Goal: Book appointment/travel/reservation

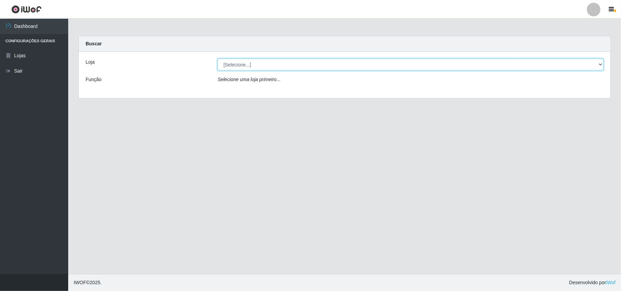
click at [600, 64] on select "[Selecione...] Bemais Supermercados - B11 Manaíra" at bounding box center [411, 65] width 386 height 12
click at [509, 98] on div "Loja [Selecione...] Bemais Supermercados - B11 Manaíra Função Selecione uma loj…" at bounding box center [345, 75] width 532 height 46
click at [601, 66] on select "[Selecione...] Bemais Supermercados - B11 Manaíra" at bounding box center [411, 65] width 386 height 12
select select "409"
click at [218, 59] on select "[Selecione...] Bemais Supermercados - B11 Manaíra" at bounding box center [411, 65] width 386 height 12
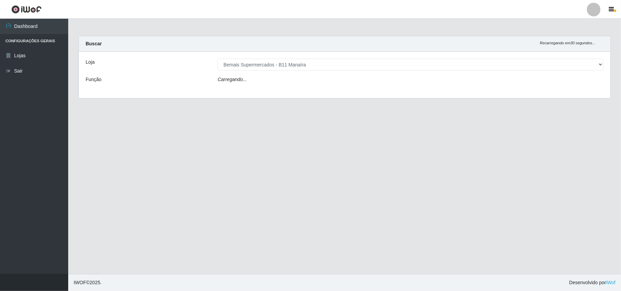
click at [461, 150] on main "Carregando... Buscar Recarregando em 30 segundos... Loja [Selecione...] Bemais …" at bounding box center [344, 147] width 553 height 256
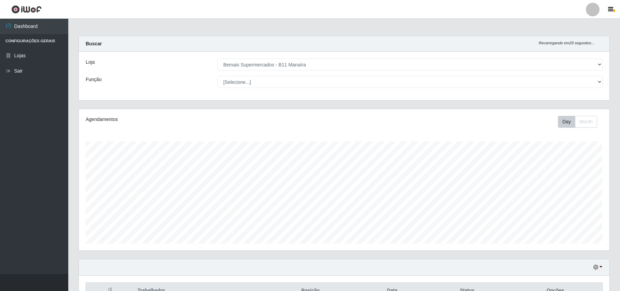
scroll to position [142, 530]
drag, startPoint x: 263, startPoint y: 100, endPoint x: 267, endPoint y: 102, distance: 3.9
click at [263, 104] on div "Carregando... Buscar Recarregando em 28 segundos... Loja [Selecione...] Bemais …" at bounding box center [343, 72] width 541 height 73
click at [373, 64] on select "[Selecione...] Bemais Supermercados - B11 Manaíra" at bounding box center [409, 65] width 385 height 12
click at [352, 135] on div "Agendamentos Day Month" at bounding box center [344, 180] width 530 height 142
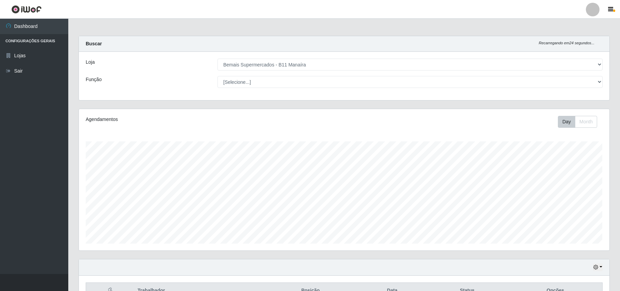
scroll to position [41, 0]
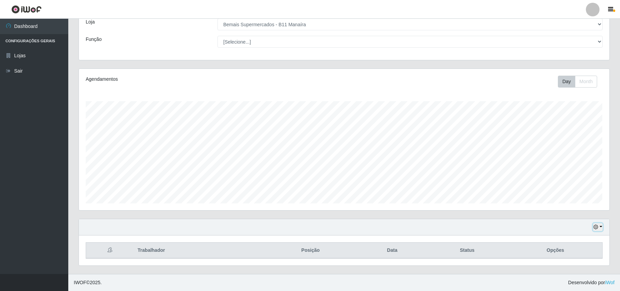
click at [597, 230] on button "button" at bounding box center [598, 228] width 10 height 8
click at [575, 203] on button "1 Semana" at bounding box center [575, 201] width 54 height 14
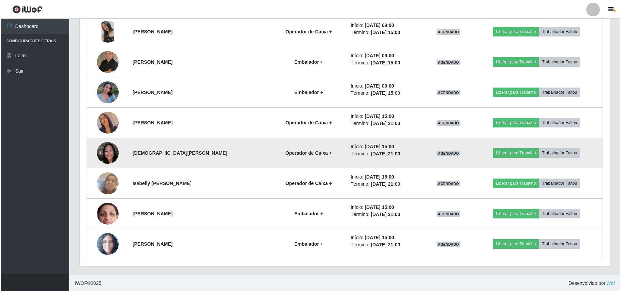
scroll to position [346, 0]
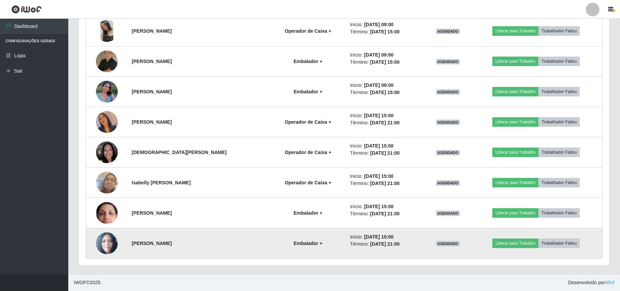
click at [108, 243] on img at bounding box center [107, 244] width 22 height 22
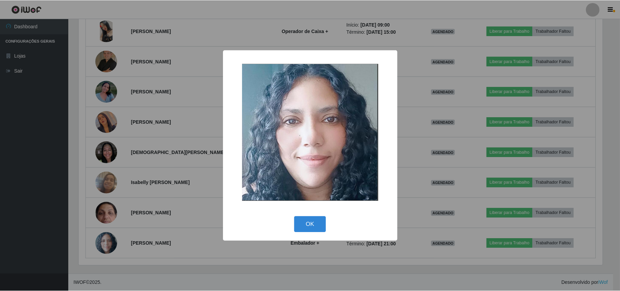
scroll to position [142, 525]
click at [71, 209] on div "× OK Cancel" at bounding box center [310, 145] width 621 height 291
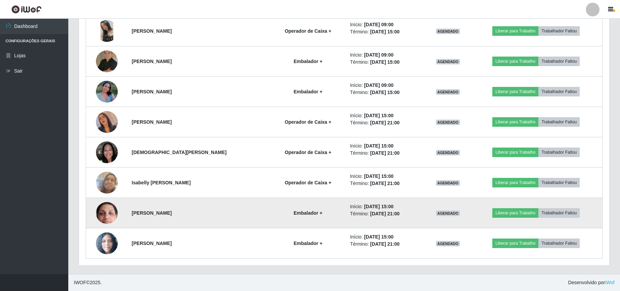
scroll to position [142, 530]
click at [109, 211] on img at bounding box center [107, 213] width 22 height 48
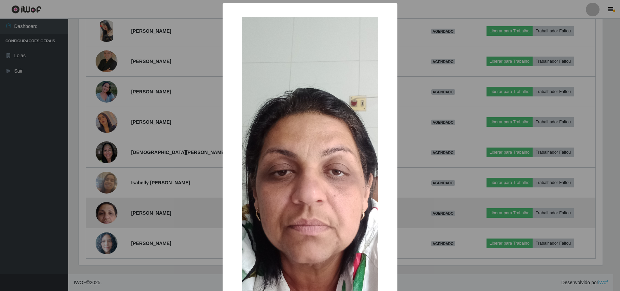
scroll to position [142, 525]
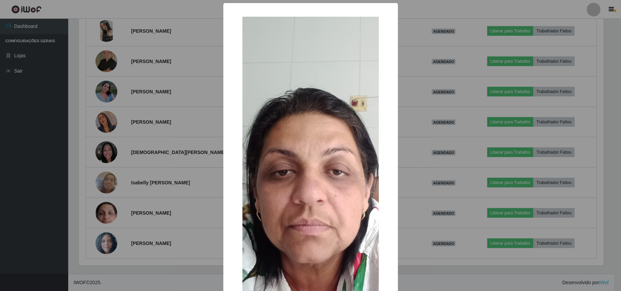
drag, startPoint x: 97, startPoint y: 190, endPoint x: 102, endPoint y: 184, distance: 8.0
click at [102, 184] on div "× OK Cancel" at bounding box center [310, 145] width 621 height 291
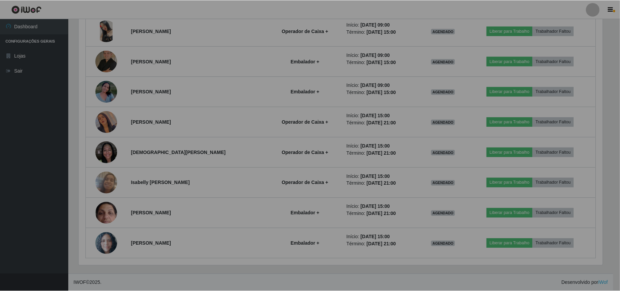
scroll to position [142, 530]
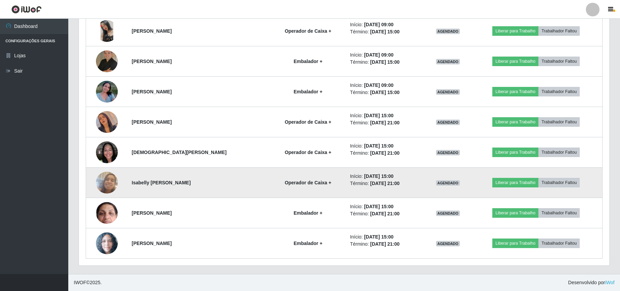
click at [105, 181] on img at bounding box center [107, 182] width 22 height 39
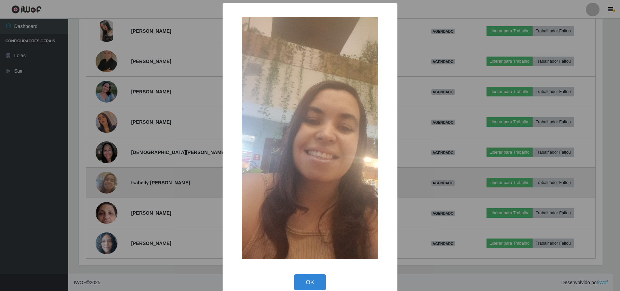
scroll to position [142, 525]
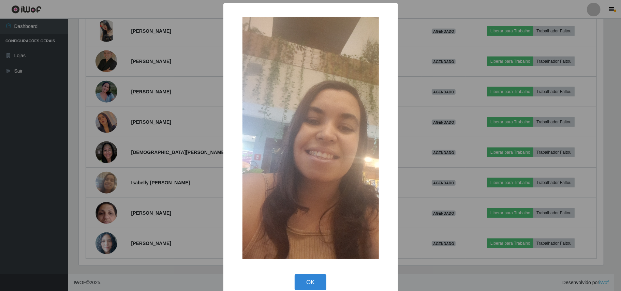
click at [90, 180] on div "× OK Cancel" at bounding box center [310, 145] width 621 height 291
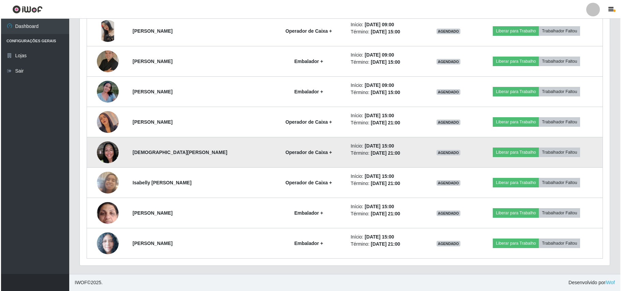
scroll to position [142, 530]
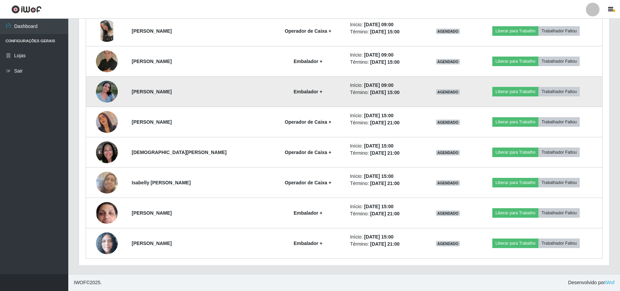
click at [102, 85] on img at bounding box center [107, 91] width 22 height 29
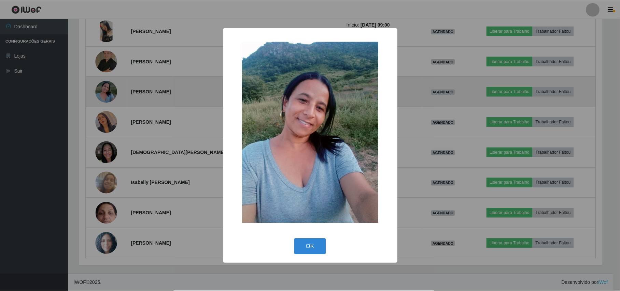
scroll to position [142, 525]
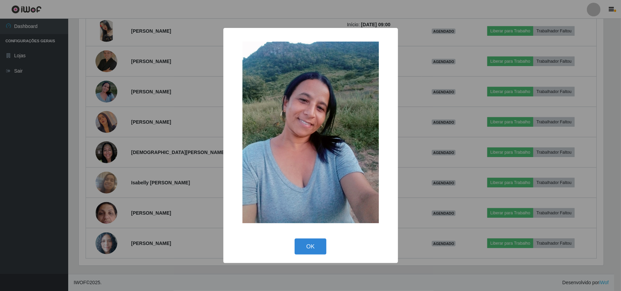
click at [106, 68] on div "× OK Cancel" at bounding box center [310, 145] width 621 height 291
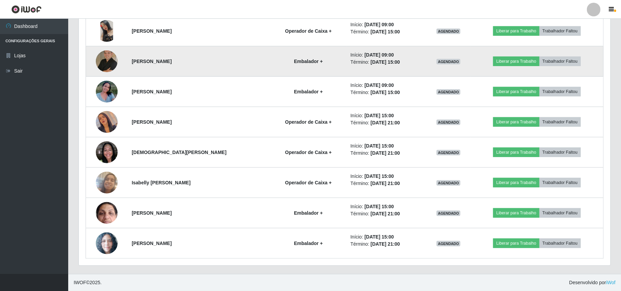
scroll to position [142, 530]
click at [103, 66] on img at bounding box center [107, 62] width 22 height 22
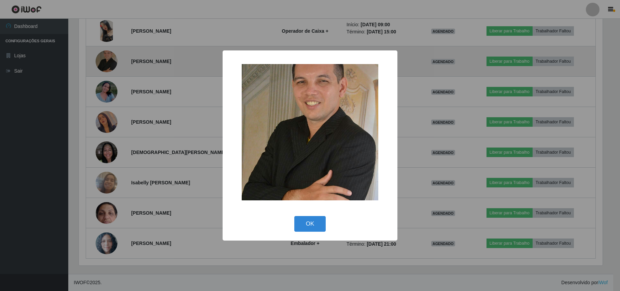
scroll to position [142, 525]
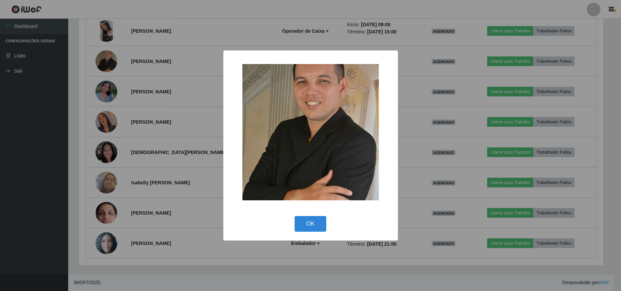
click at [101, 65] on div "× OK Cancel" at bounding box center [310, 145] width 621 height 291
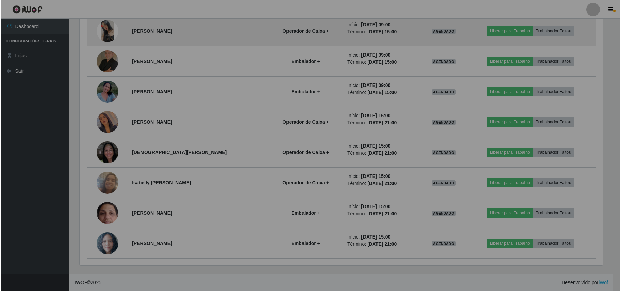
scroll to position [142, 530]
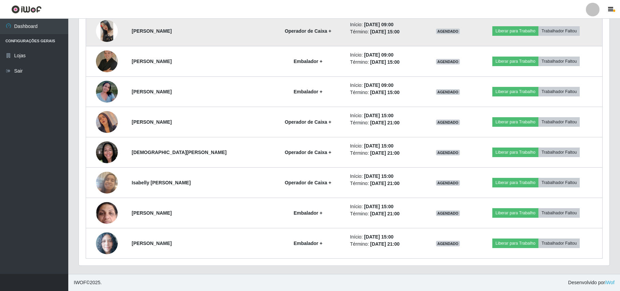
click at [106, 34] on img at bounding box center [107, 31] width 22 height 22
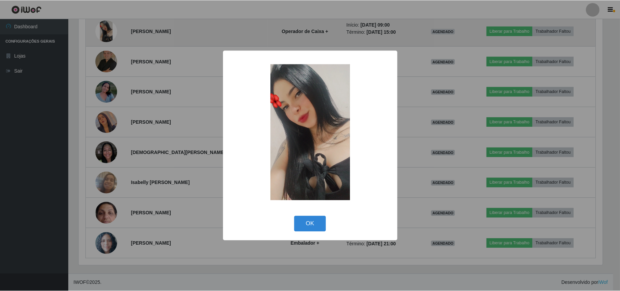
scroll to position [142, 525]
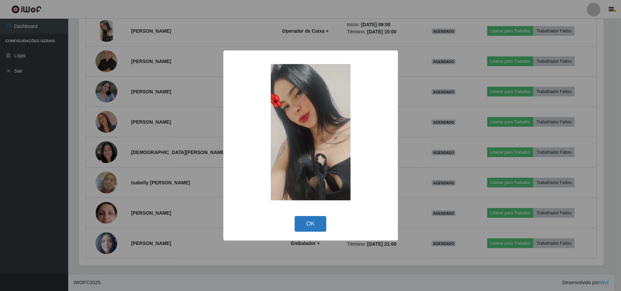
click at [314, 219] on button "OK" at bounding box center [311, 224] width 32 height 16
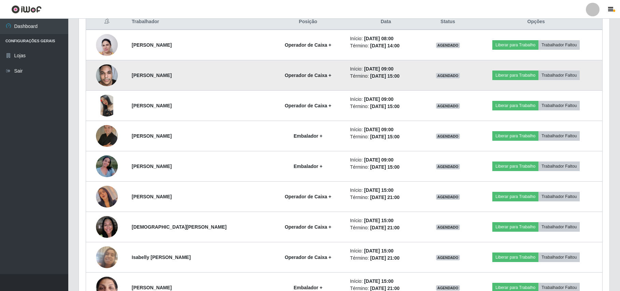
scroll to position [164, 0]
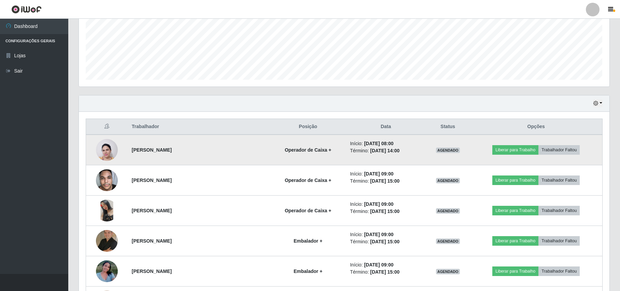
click at [109, 157] on img at bounding box center [107, 149] width 22 height 29
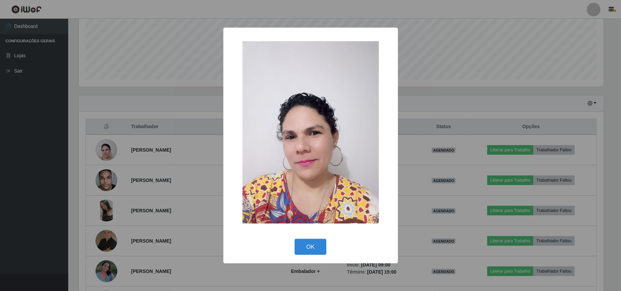
click at [111, 180] on div "× OK Cancel" at bounding box center [310, 145] width 621 height 291
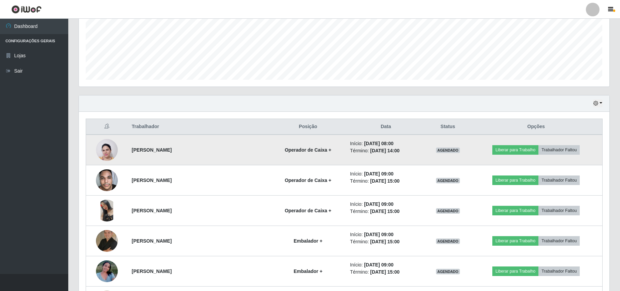
click at [105, 157] on img at bounding box center [107, 149] width 22 height 29
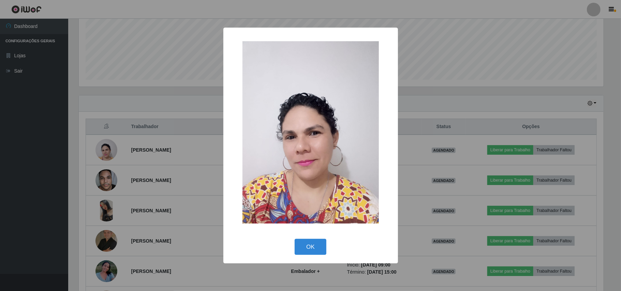
click at [102, 110] on div "× OK Cancel" at bounding box center [310, 145] width 621 height 291
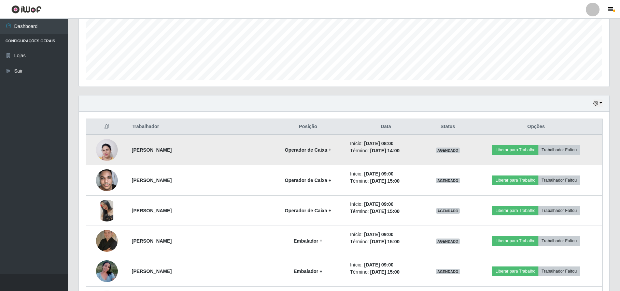
click at [111, 158] on img at bounding box center [107, 149] width 22 height 29
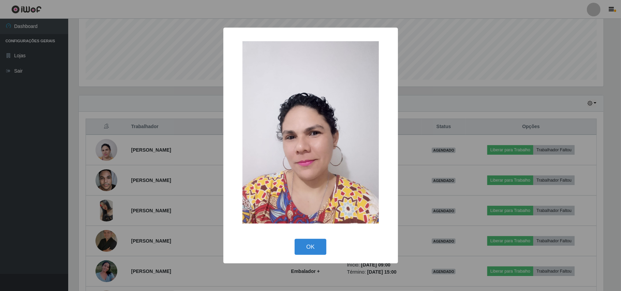
click at [109, 110] on div "× OK Cancel" at bounding box center [310, 145] width 621 height 291
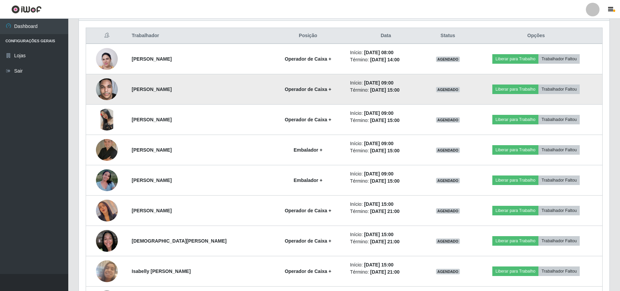
click at [103, 84] on img at bounding box center [107, 89] width 22 height 29
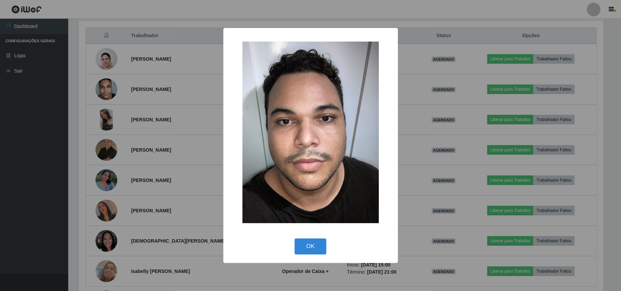
click at [106, 106] on div "× OK Cancel" at bounding box center [310, 145] width 621 height 291
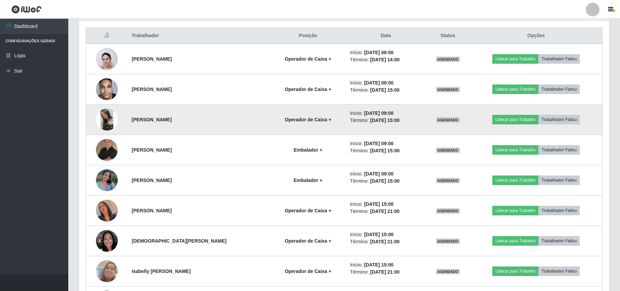
click at [104, 119] on img at bounding box center [107, 120] width 22 height 22
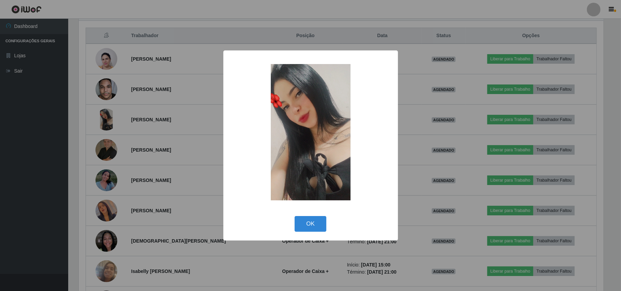
click at [96, 127] on div "× OK Cancel" at bounding box center [310, 145] width 621 height 291
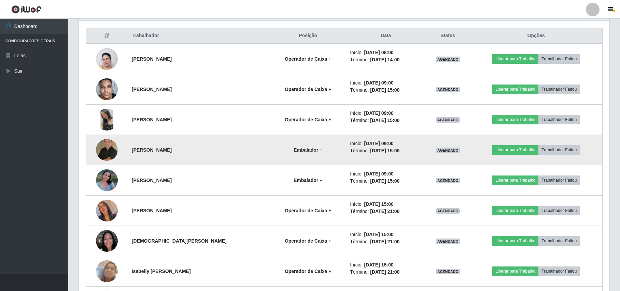
click at [99, 148] on img at bounding box center [107, 150] width 22 height 22
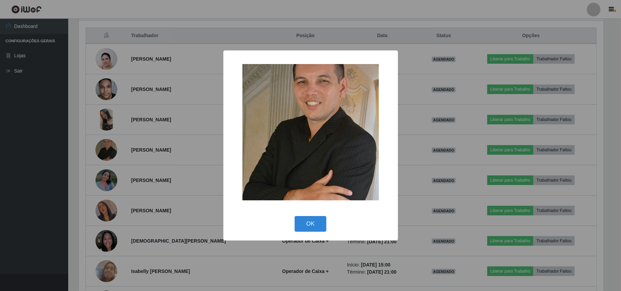
click at [100, 148] on div "× OK Cancel" at bounding box center [310, 145] width 621 height 291
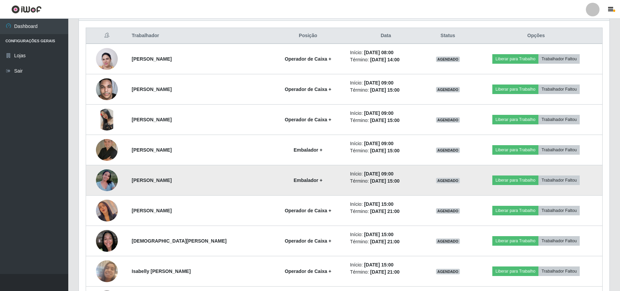
click at [112, 182] on img at bounding box center [107, 180] width 22 height 29
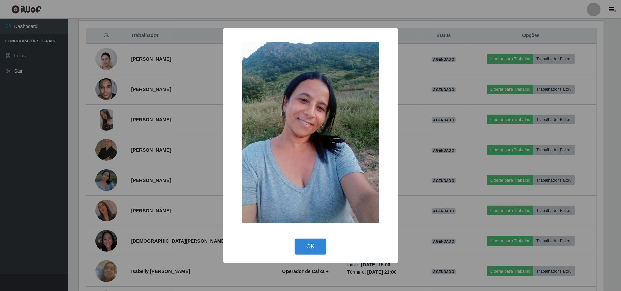
click at [112, 182] on div "× OK Cancel" at bounding box center [310, 145] width 621 height 291
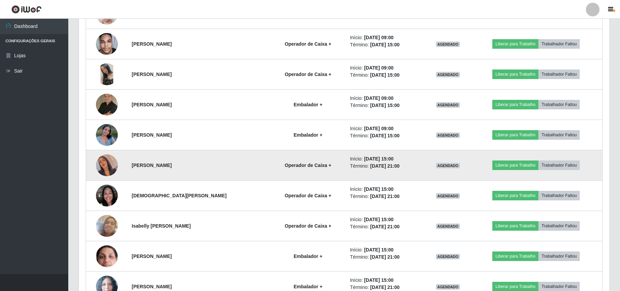
click at [111, 166] on img at bounding box center [107, 165] width 22 height 39
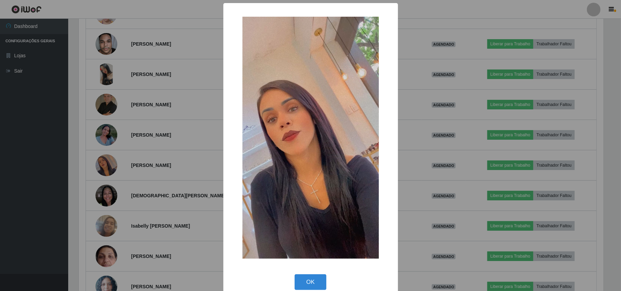
click at [89, 147] on div "× OK Cancel" at bounding box center [310, 145] width 621 height 291
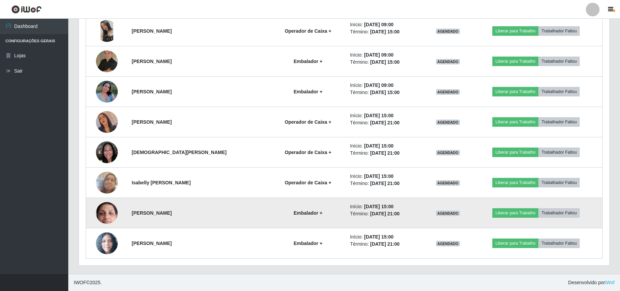
click at [99, 213] on img at bounding box center [107, 213] width 22 height 48
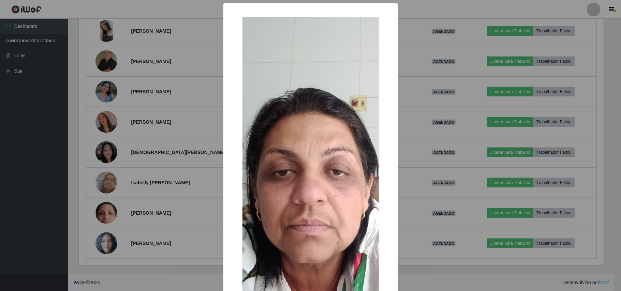
click at [89, 175] on div "× OK Cancel" at bounding box center [310, 145] width 621 height 291
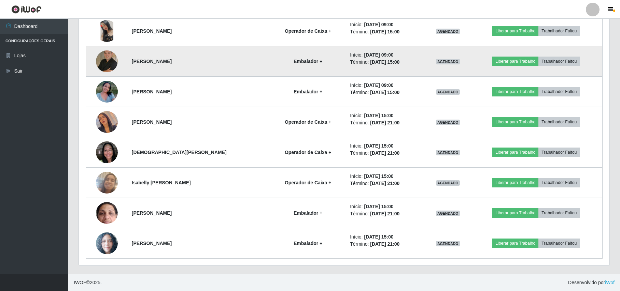
click at [104, 64] on img at bounding box center [107, 62] width 22 height 22
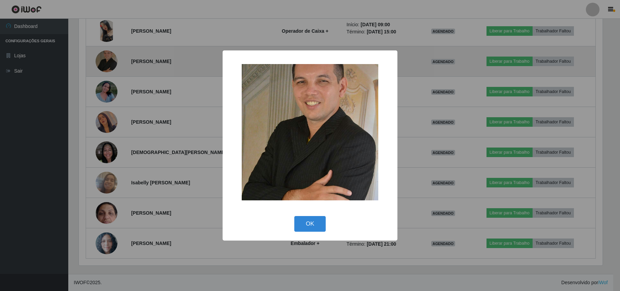
scroll to position [142, 525]
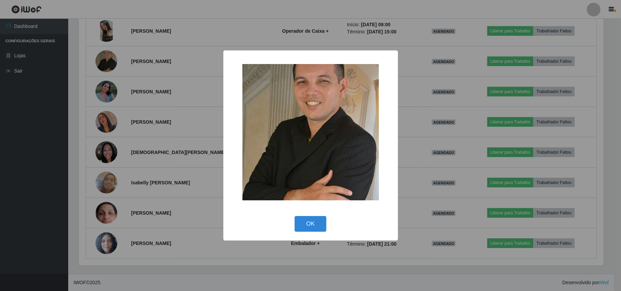
click at [70, 59] on div "× OK Cancel" at bounding box center [310, 145] width 621 height 291
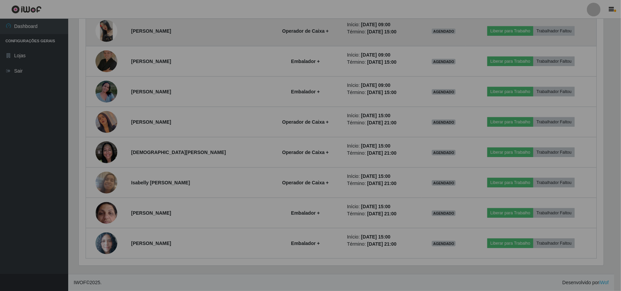
scroll to position [142, 530]
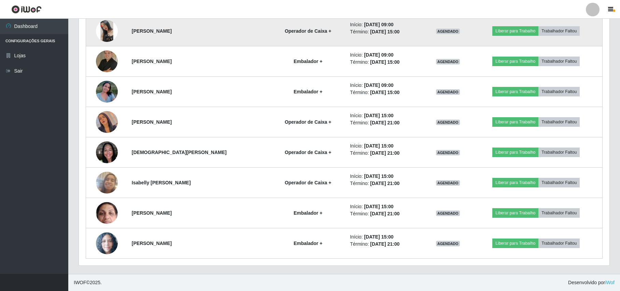
click at [106, 33] on img at bounding box center [107, 31] width 22 height 22
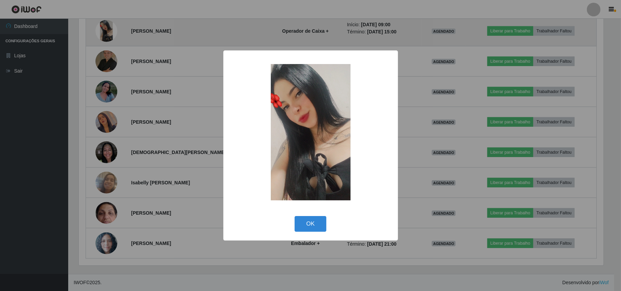
scroll to position [142, 525]
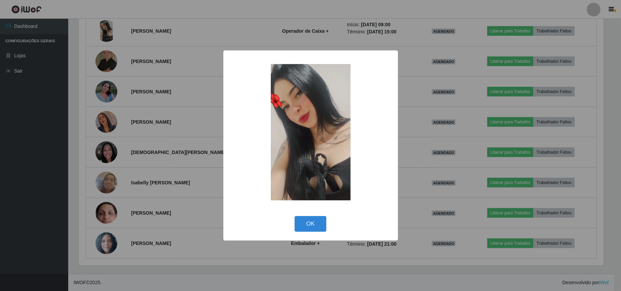
click at [87, 56] on div "× OK Cancel" at bounding box center [310, 145] width 621 height 291
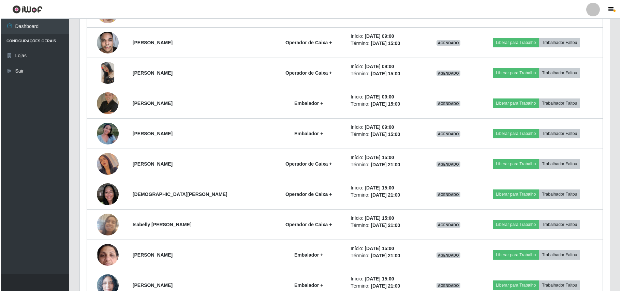
scroll to position [210, 0]
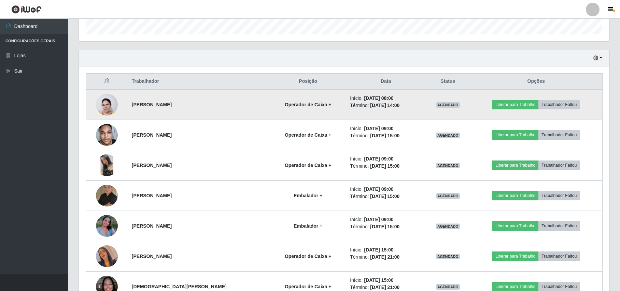
click at [114, 104] on img at bounding box center [107, 104] width 22 height 29
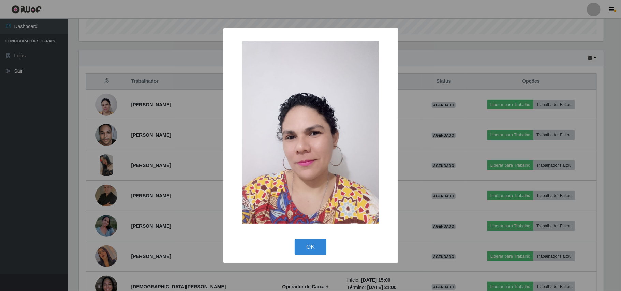
click at [87, 107] on div "× OK Cancel" at bounding box center [310, 145] width 621 height 291
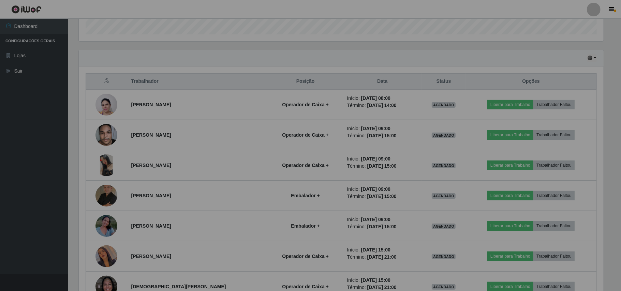
scroll to position [142, 530]
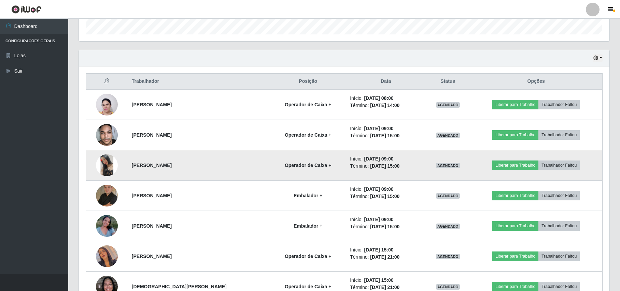
click at [117, 167] on img at bounding box center [107, 166] width 22 height 22
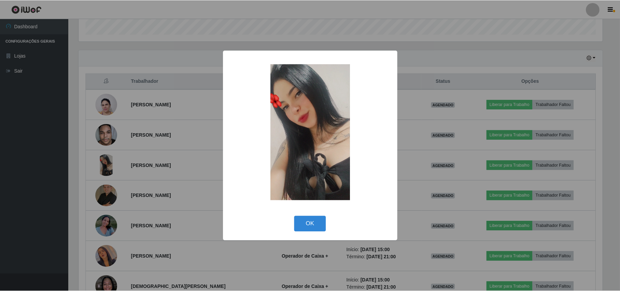
scroll to position [142, 525]
click at [81, 163] on div "× OK Cancel" at bounding box center [310, 145] width 621 height 291
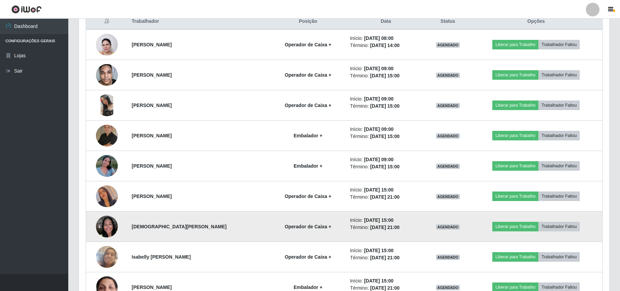
scroll to position [346, 0]
